Goal: Information Seeking & Learning: Learn about a topic

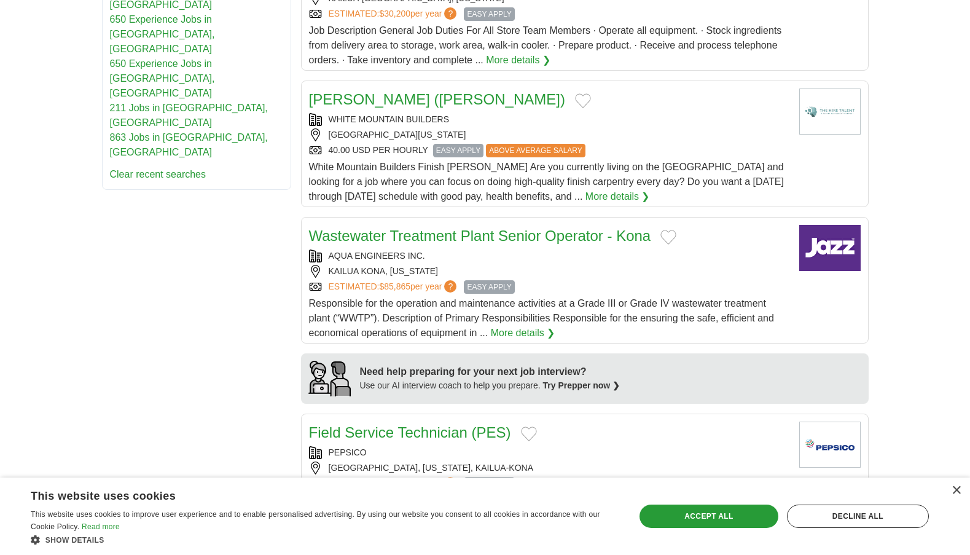
scroll to position [707, 0]
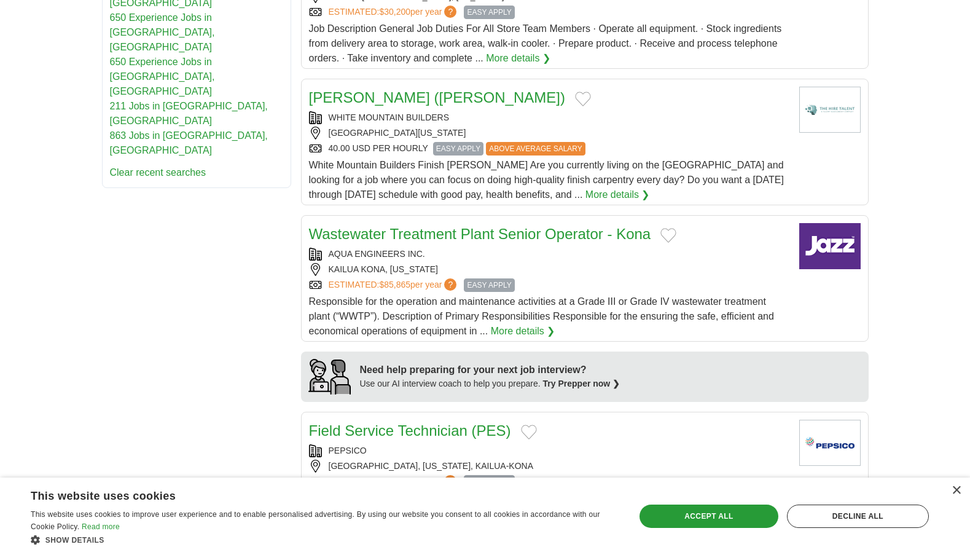
click at [933, 207] on body "mchienhale@gmail.com MyAdzuna Alerts Favorites Resumes ApplyIQ Preferences Post…" at bounding box center [485, 311] width 970 height 2037
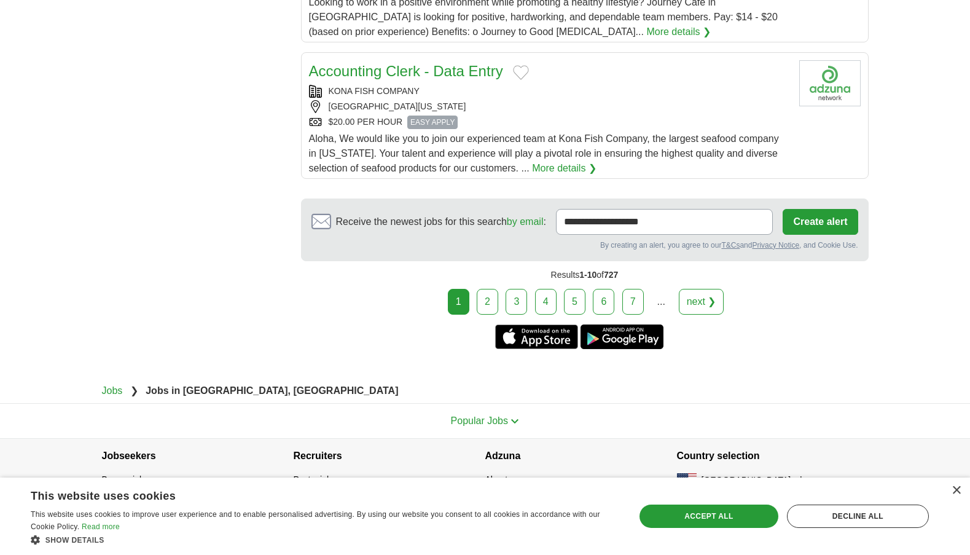
scroll to position [1483, 0]
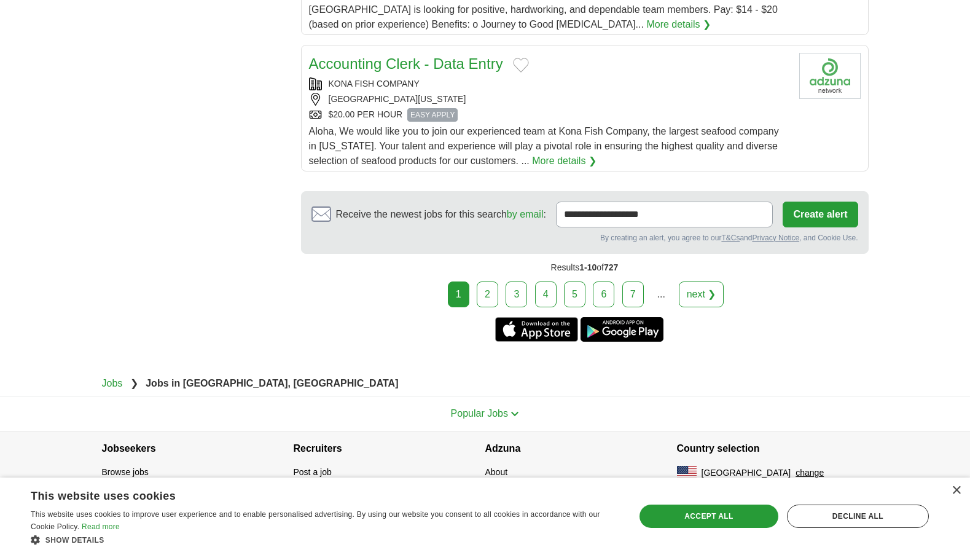
click at [490, 292] on link "2" at bounding box center [487, 294] width 21 height 26
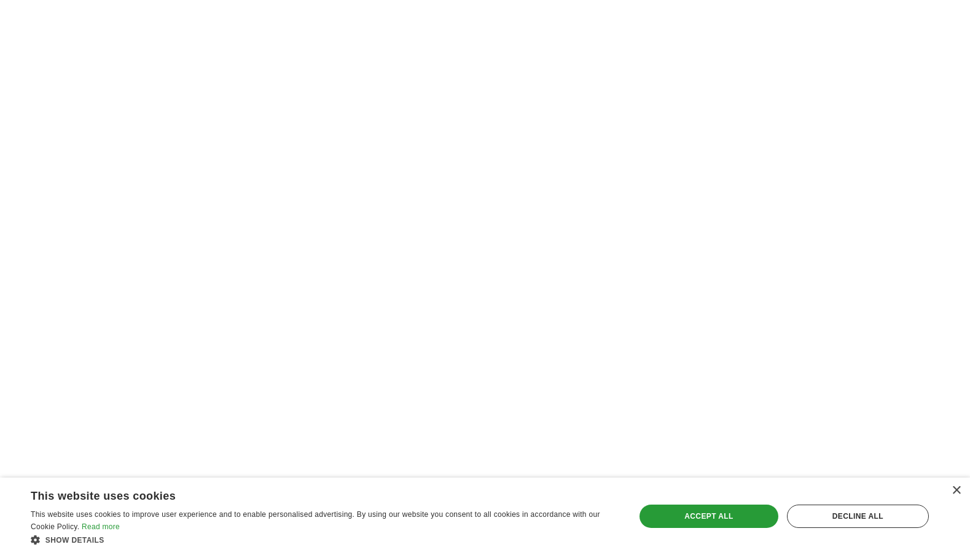
scroll to position [1932, 0]
click at [955, 490] on div "×" at bounding box center [955, 490] width 9 height 9
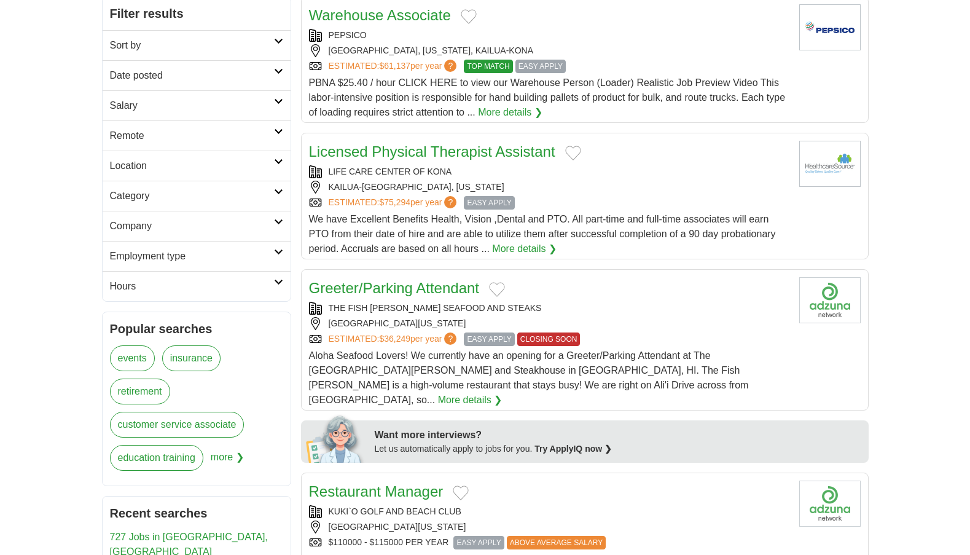
scroll to position [0, 0]
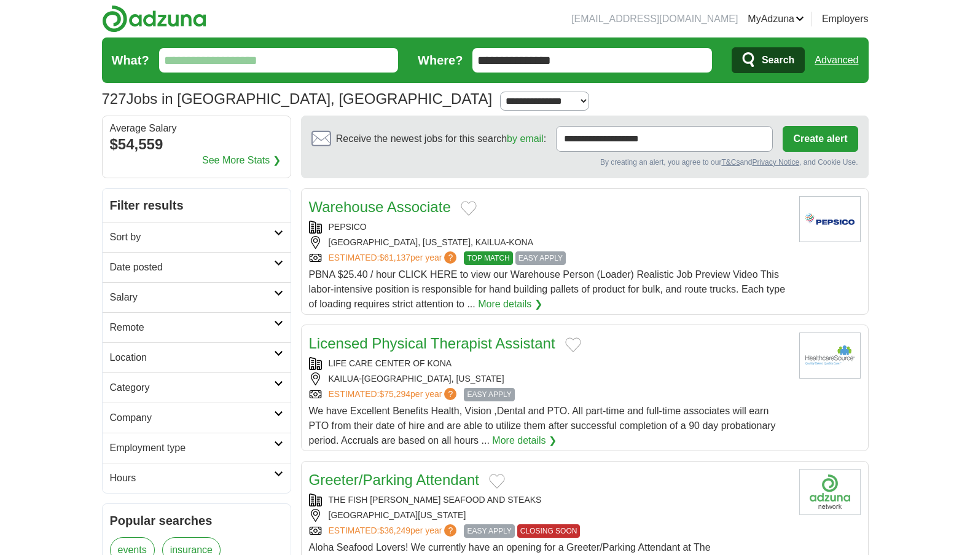
click at [256, 450] on h2 "Employment type" at bounding box center [192, 447] width 164 height 15
click at [141, 490] on link "Contract" at bounding box center [128, 491] width 37 height 10
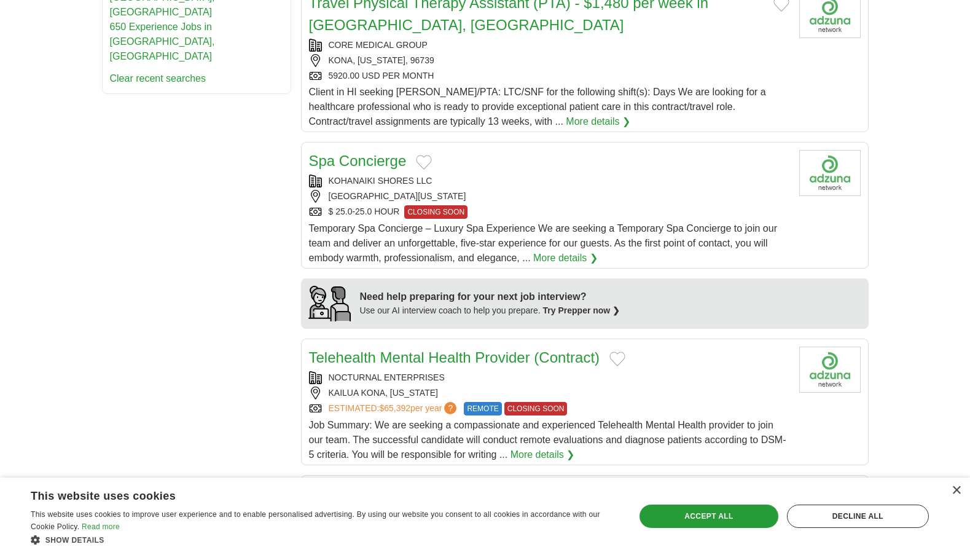
scroll to position [827, 0]
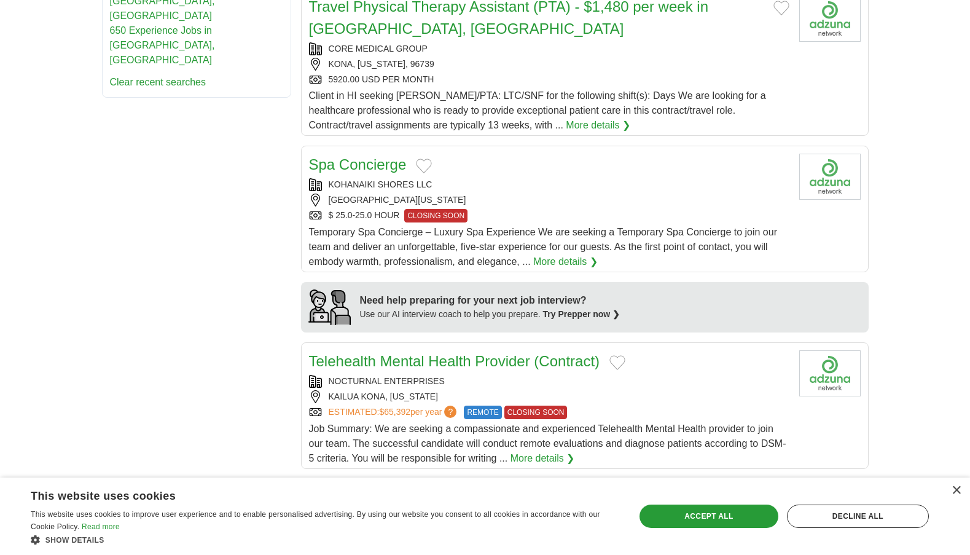
click at [579, 254] on link "More details ❯" at bounding box center [565, 261] width 64 height 15
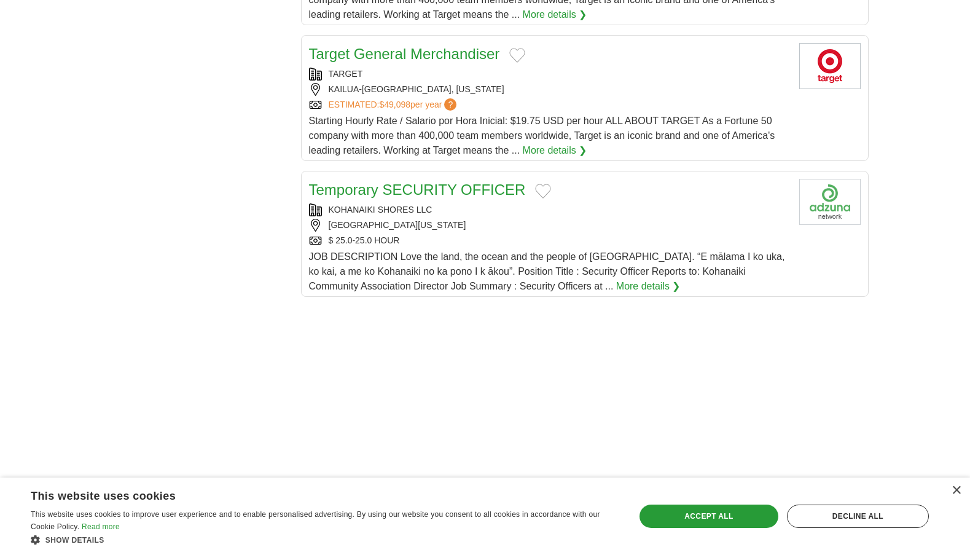
scroll to position [1182, 0]
